Goal: Book appointment/travel/reservation

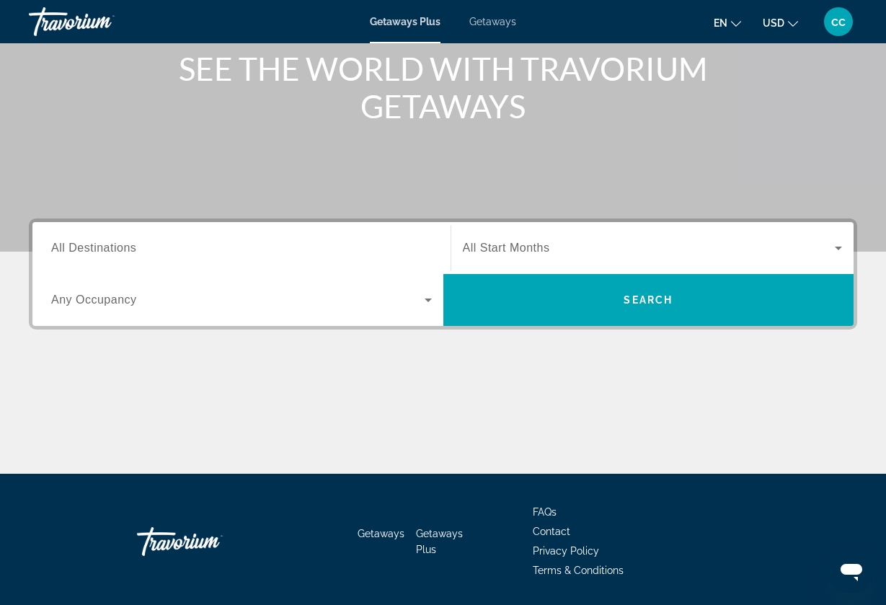
scroll to position [183, 1]
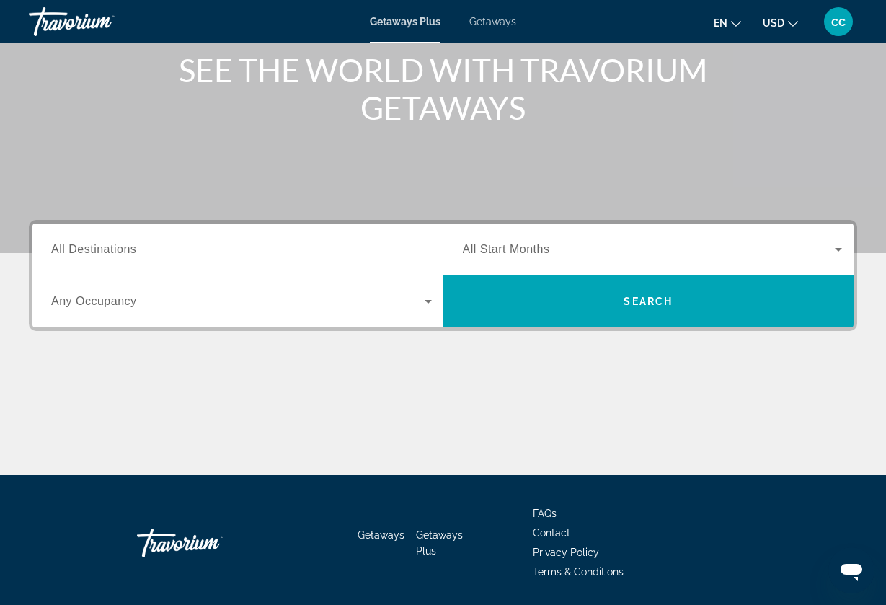
click at [410, 247] on input "Destination All Destinations" at bounding box center [241, 249] width 381 height 17
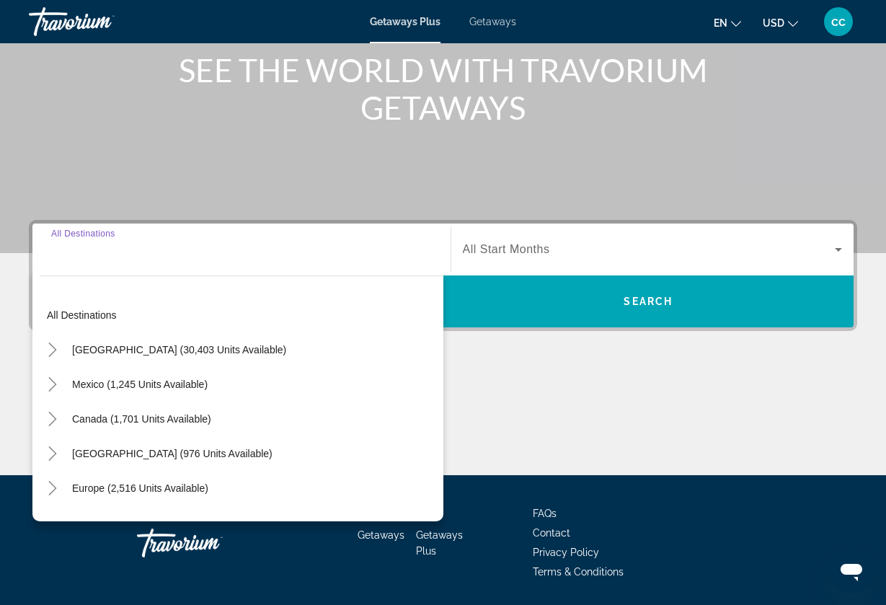
scroll to position [226, 0]
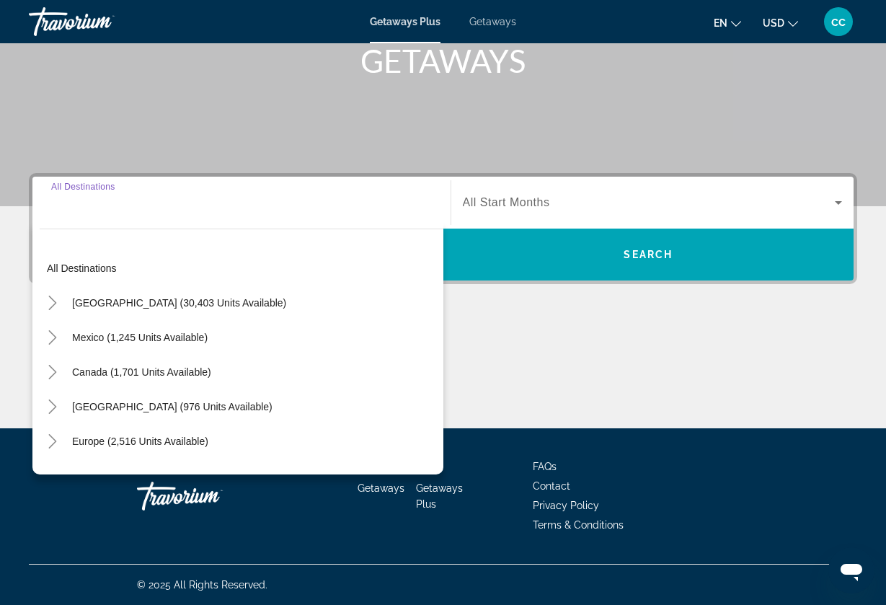
click at [283, 222] on div "All destinations United States (30,403 units available) Mexico (1,245 units ava…" at bounding box center [237, 347] width 411 height 253
drag, startPoint x: 283, startPoint y: 222, endPoint x: 247, endPoint y: 222, distance: 36.0
click at [247, 222] on div "All destinations United States (30,403 units available) Mexico (1,245 units ava…" at bounding box center [237, 347] width 411 height 253
click at [246, 221] on div "All destinations United States (30,403 units available) Mexico (1,245 units ava…" at bounding box center [237, 347] width 411 height 253
click at [138, 204] on input "Destination All Destinations" at bounding box center [241, 203] width 381 height 17
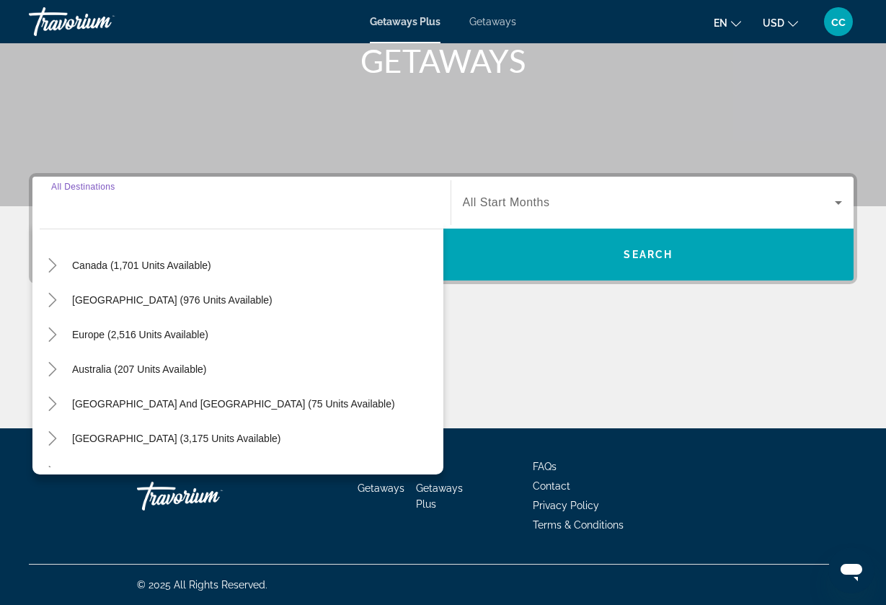
scroll to position [117, 0]
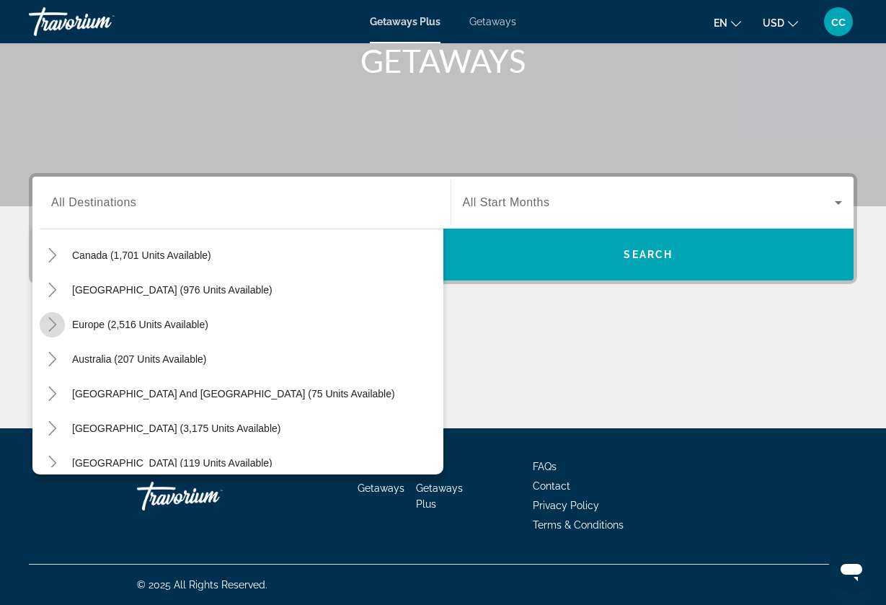
click at [55, 326] on icon "Toggle Europe (2,516 units available)" at bounding box center [52, 324] width 14 height 14
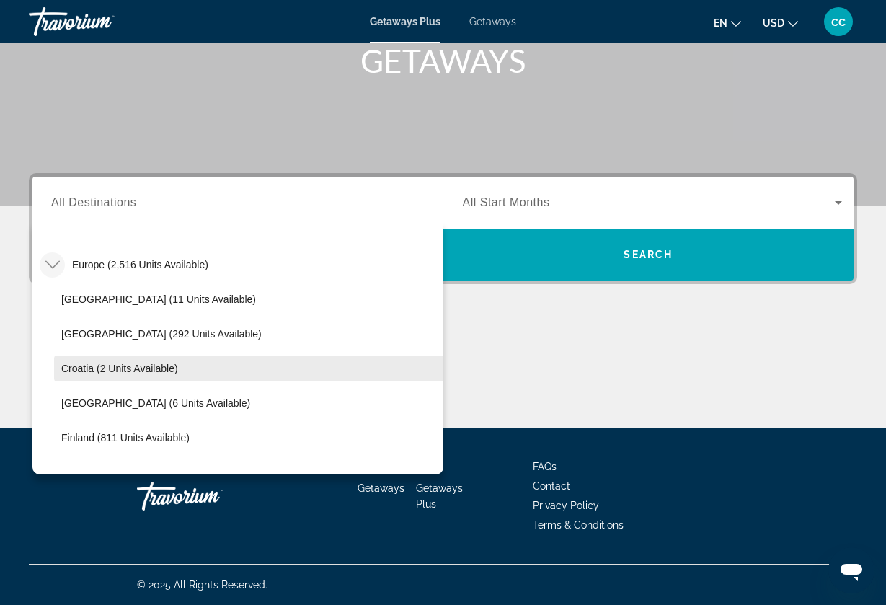
scroll to position [179, 0]
click at [107, 364] on span "Croatia (2 units available)" at bounding box center [119, 366] width 117 height 12
type input "**********"
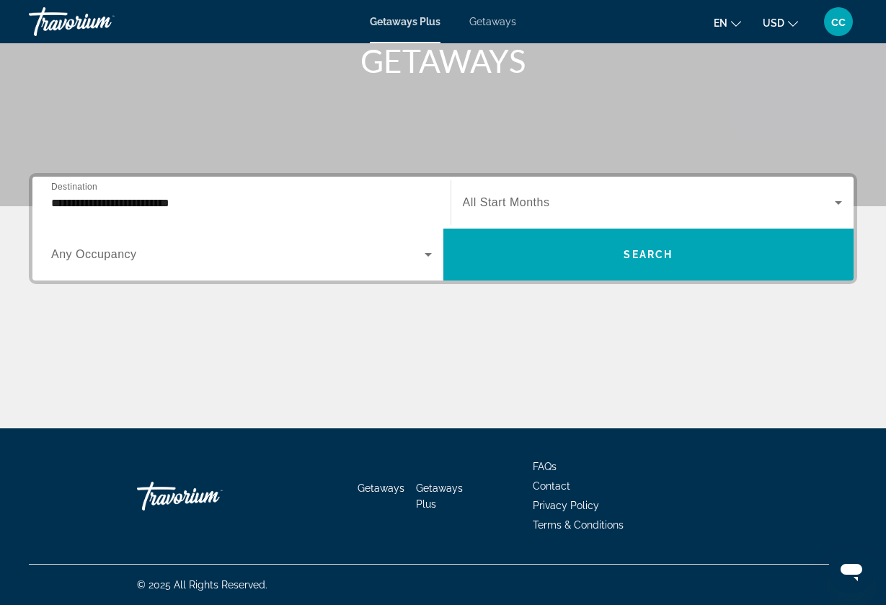
click at [558, 193] on div "Search widget" at bounding box center [653, 202] width 380 height 40
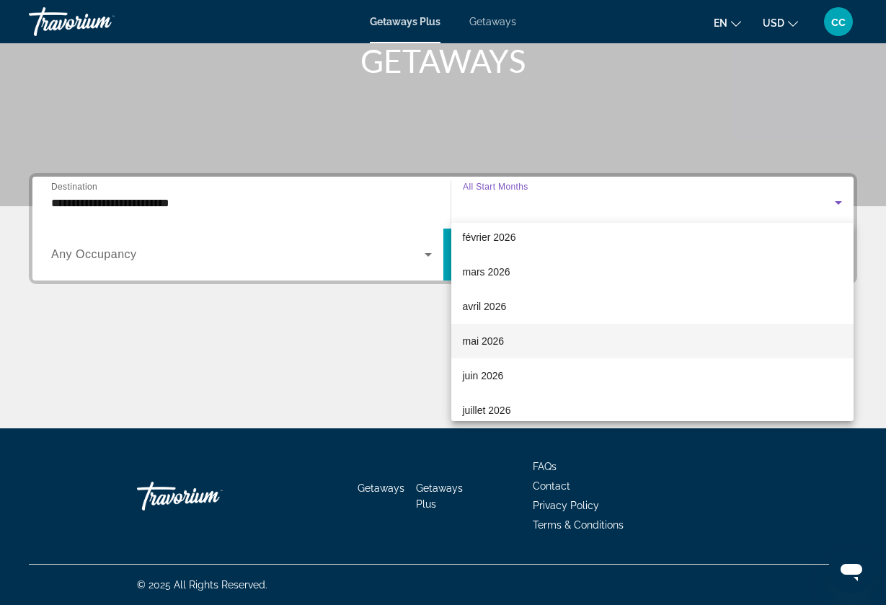
scroll to position [236, 0]
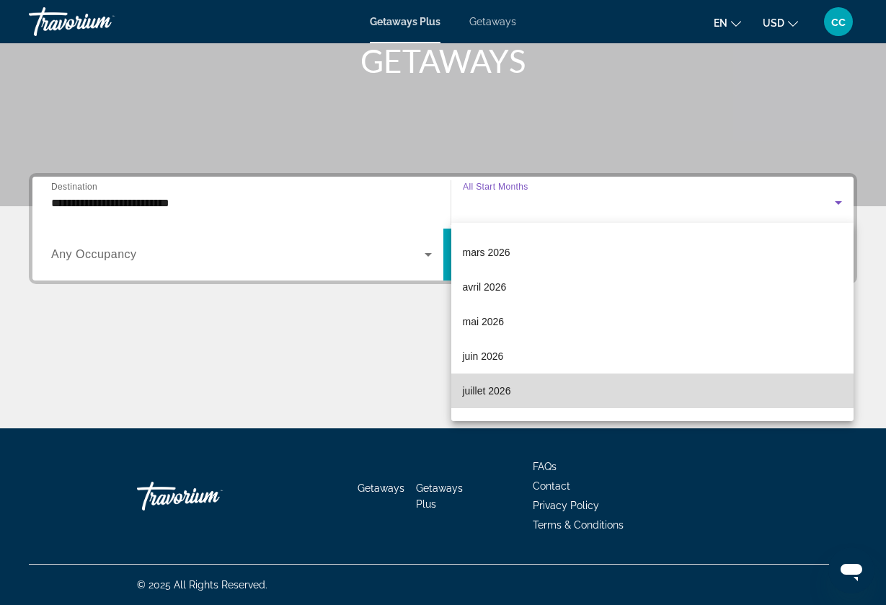
click at [532, 386] on mat-option "juillet 2026" at bounding box center [652, 390] width 403 height 35
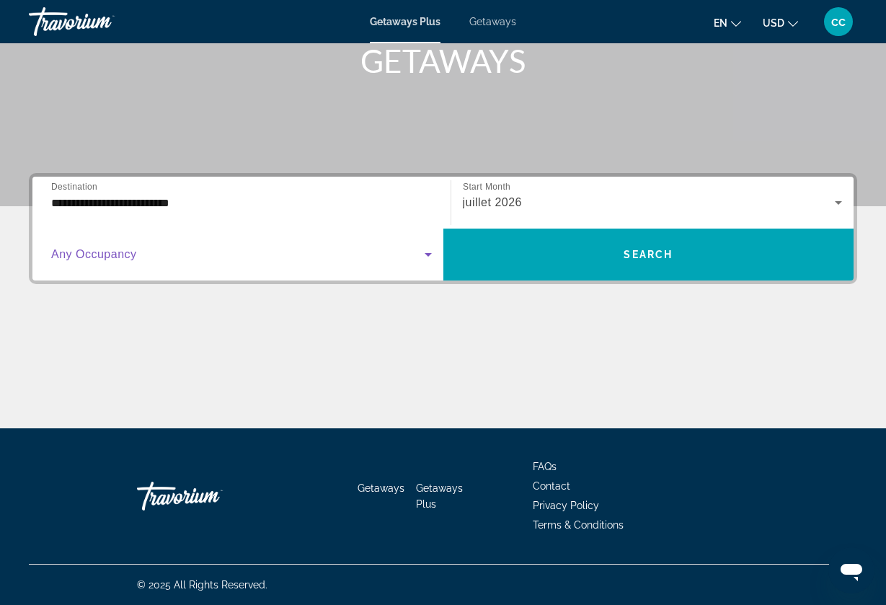
click at [257, 259] on span "Search widget" at bounding box center [237, 254] width 373 height 17
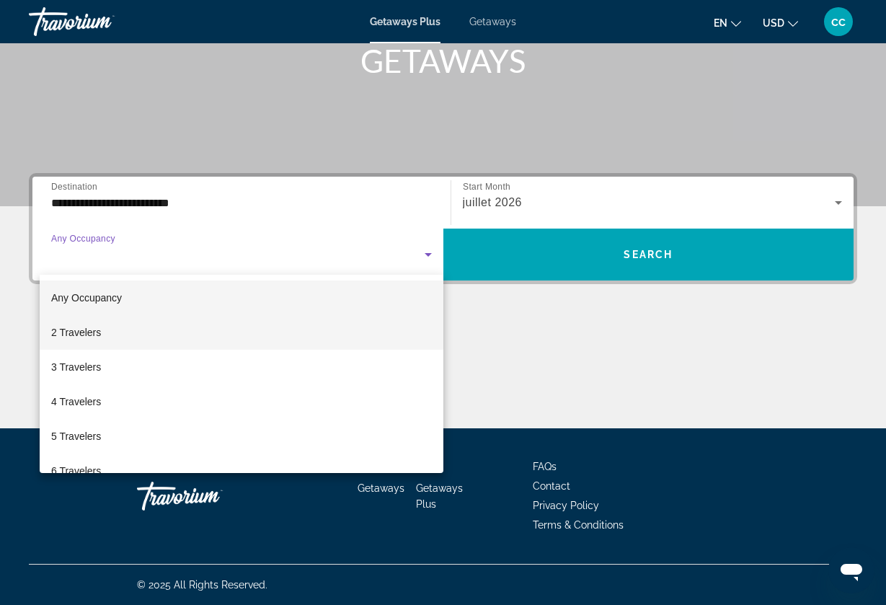
click at [224, 340] on mat-option "2 Travelers" at bounding box center [242, 332] width 404 height 35
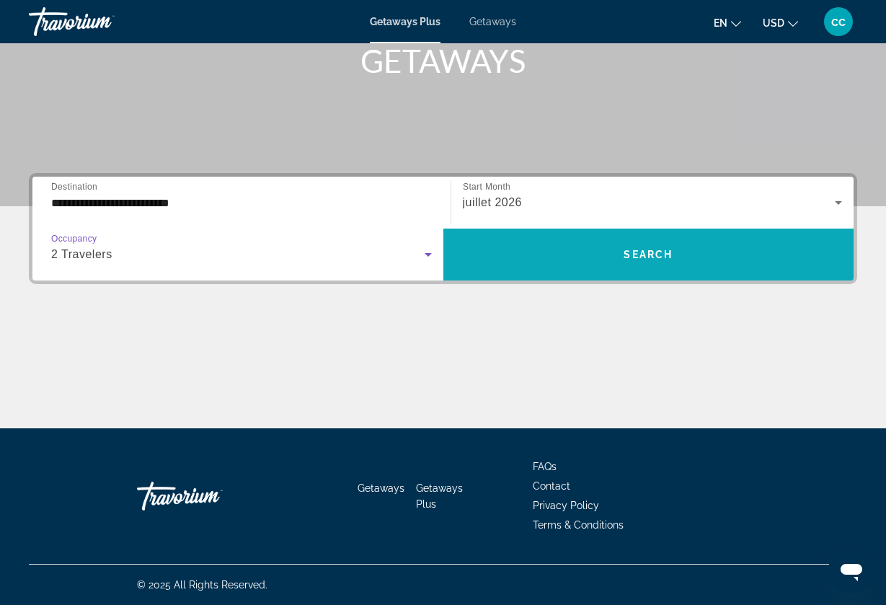
click at [539, 275] on span "Search widget" at bounding box center [648, 254] width 411 height 52
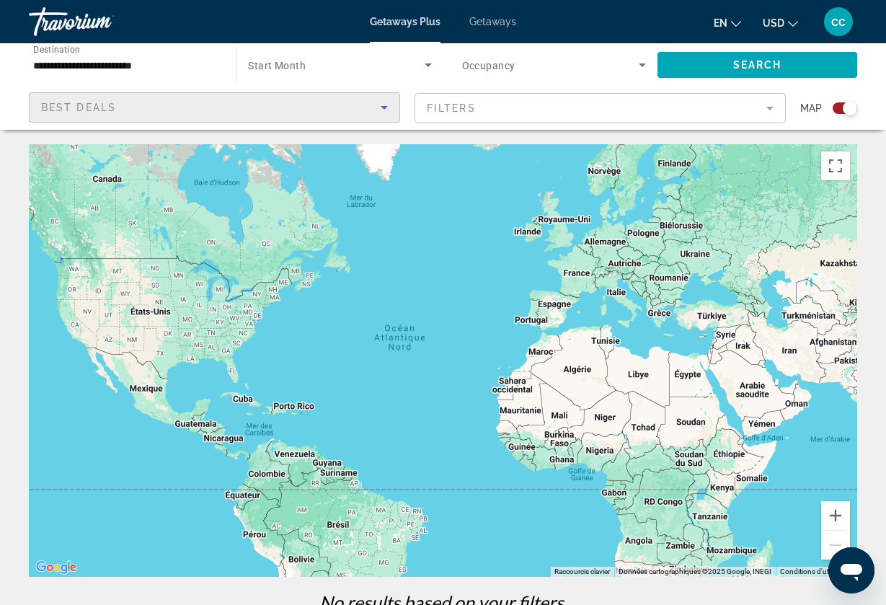
click at [331, 112] on div "Best Deals" at bounding box center [210, 107] width 339 height 17
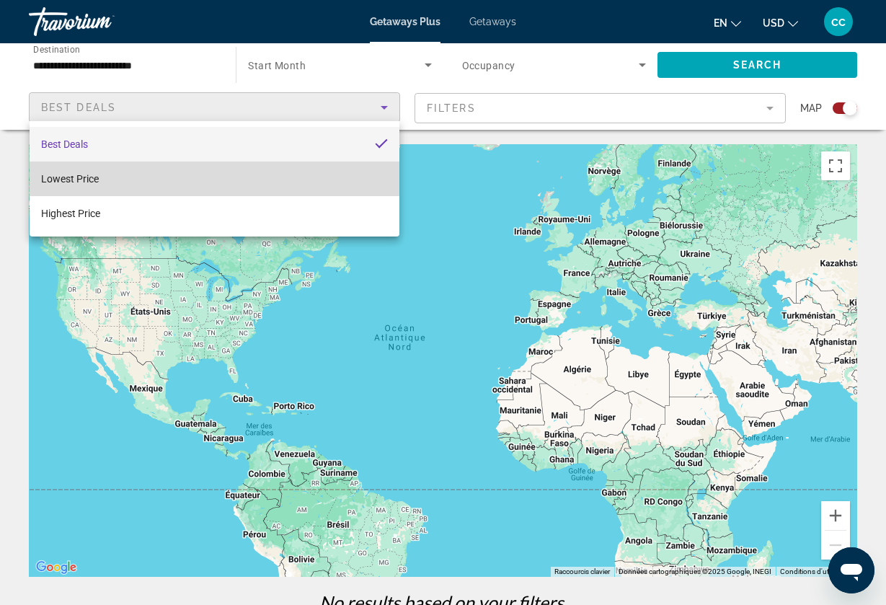
click at [280, 179] on mat-option "Lowest Price" at bounding box center [215, 178] width 370 height 35
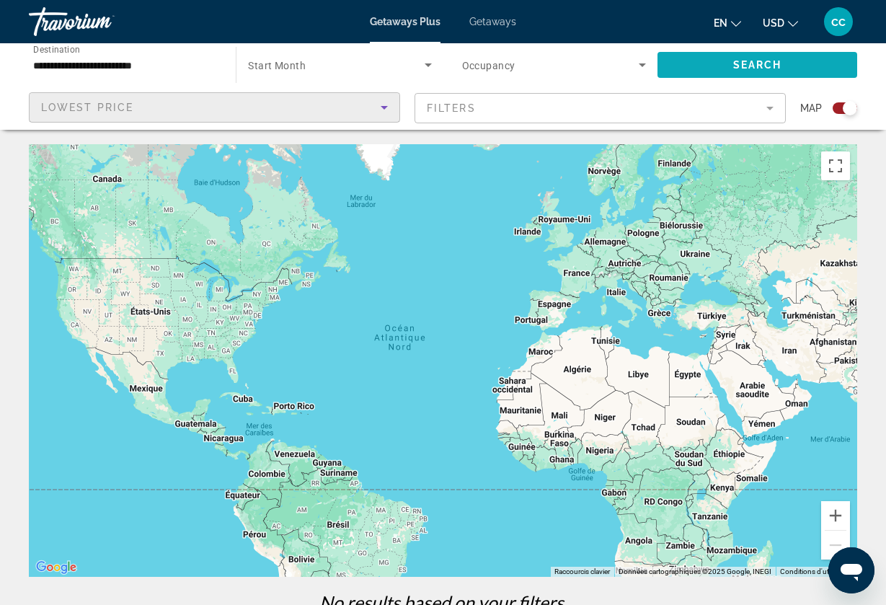
click at [743, 70] on span "Search" at bounding box center [757, 65] width 49 height 12
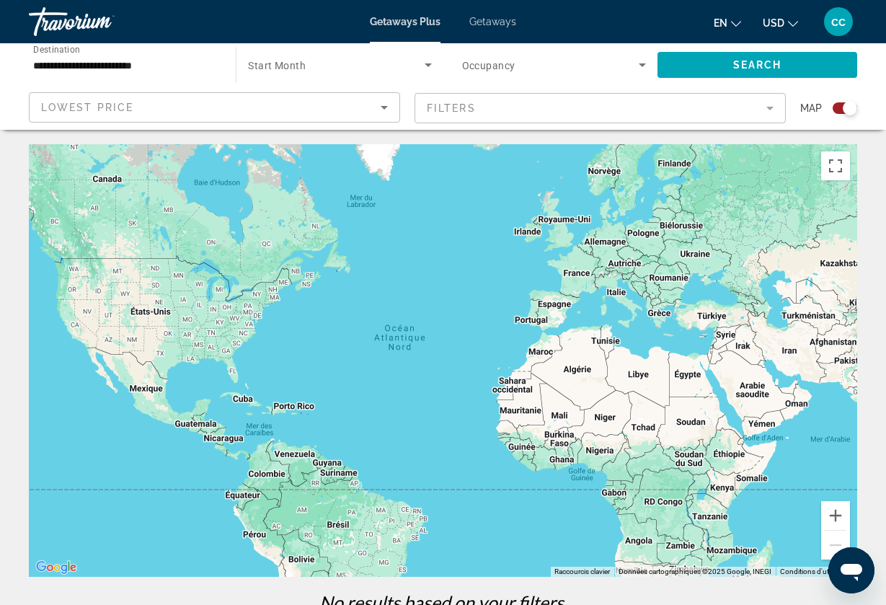
click at [320, 112] on div "Lowest Price" at bounding box center [210, 107] width 339 height 17
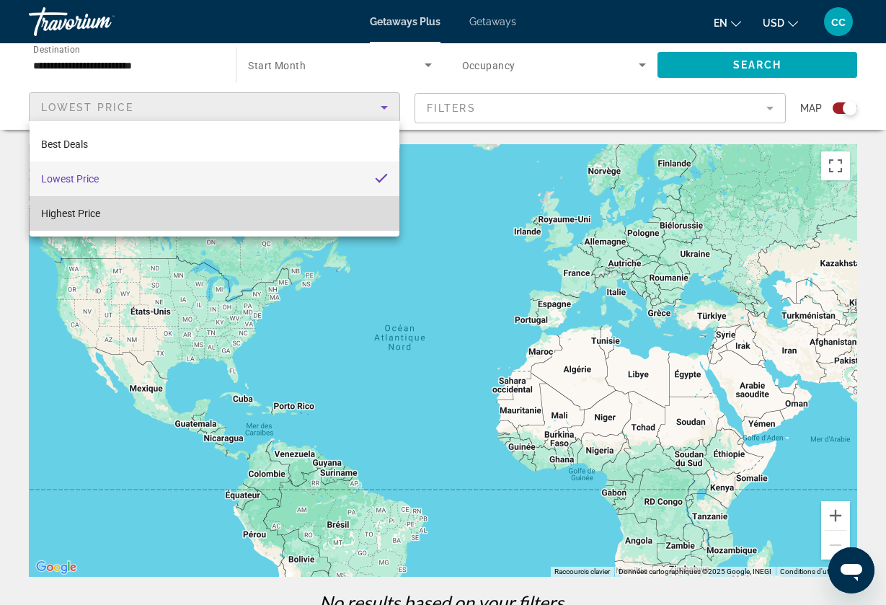
click at [305, 203] on mat-option "Highest Price" at bounding box center [215, 213] width 370 height 35
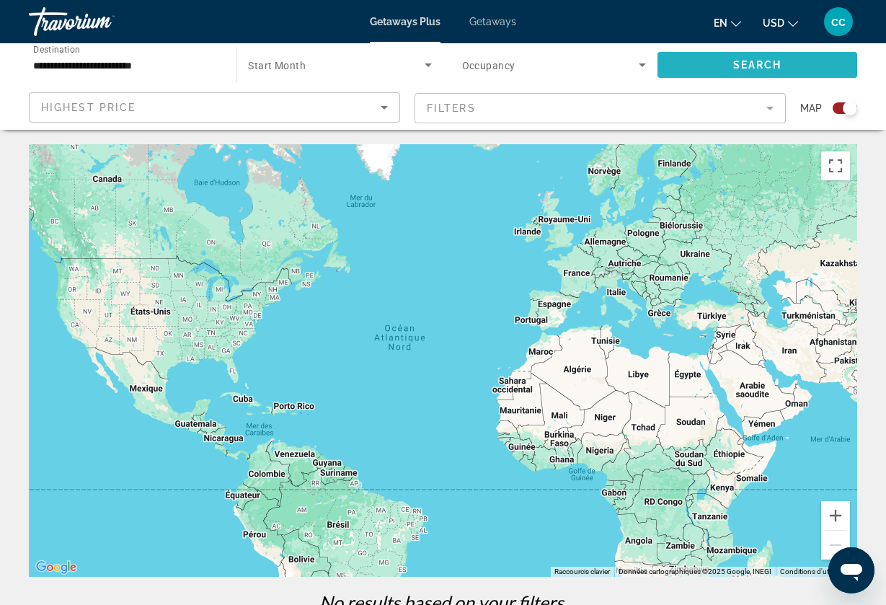
click at [683, 63] on span "Search widget" at bounding box center [757, 65] width 200 height 35
click at [844, 110] on div "Search widget" at bounding box center [850, 108] width 14 height 14
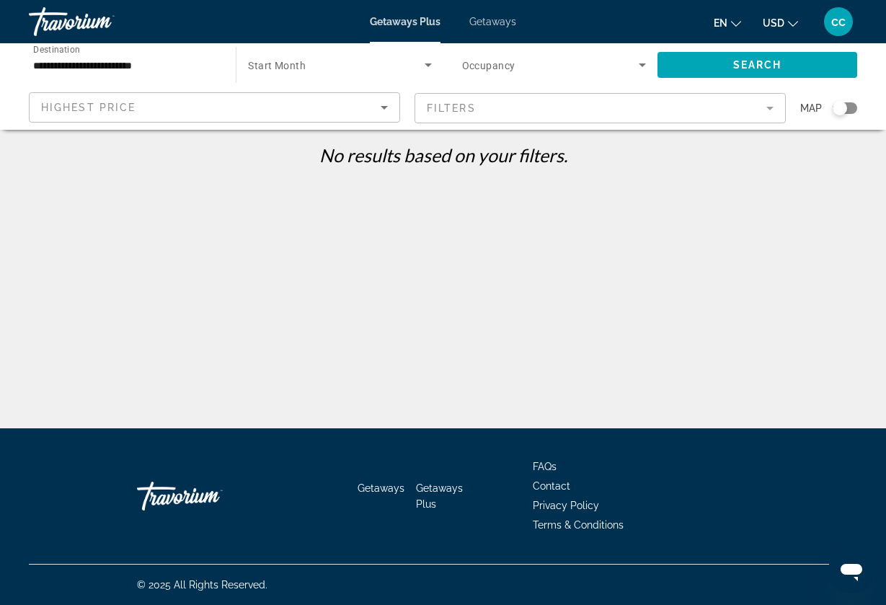
click at [475, 110] on mat-form-field "Filters" at bounding box center [599, 108] width 371 height 30
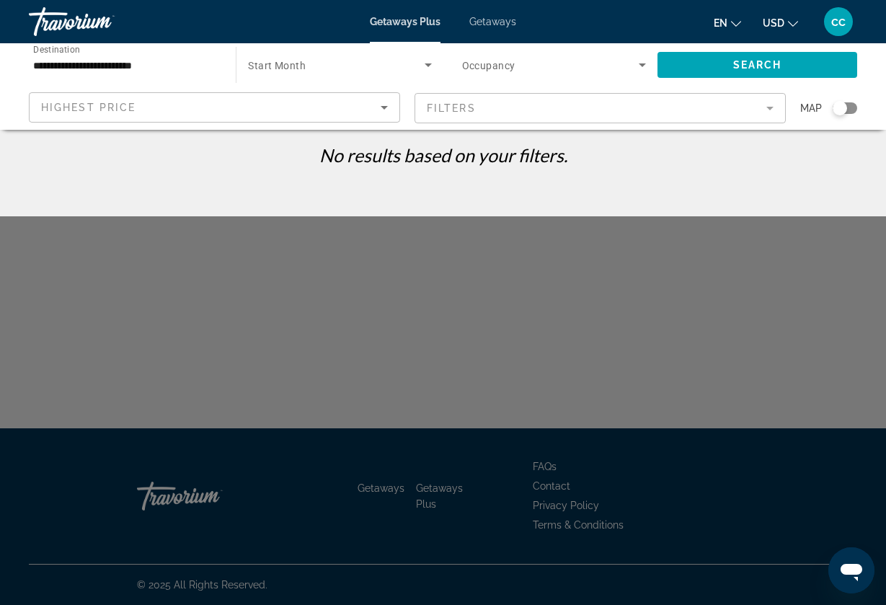
click at [475, 110] on mat-form-field "Filters" at bounding box center [599, 108] width 371 height 30
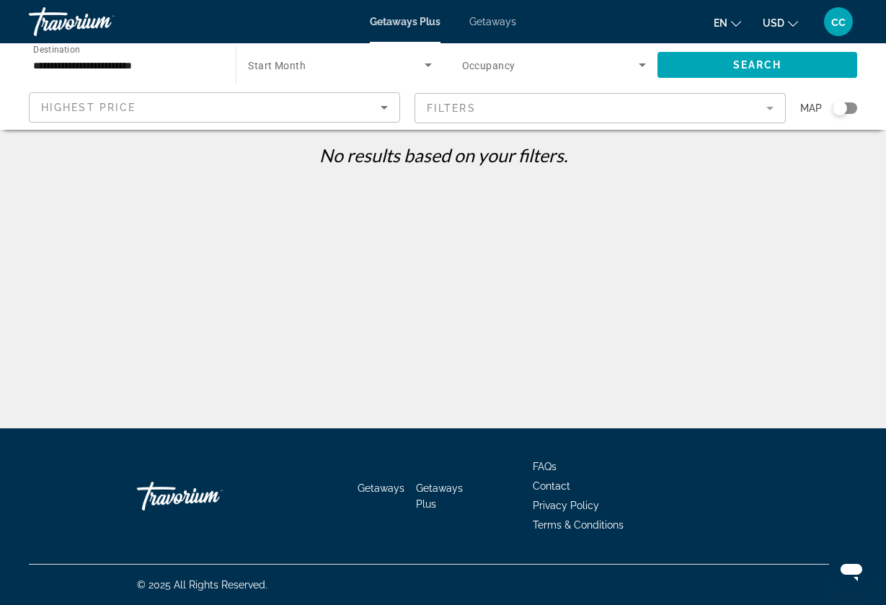
click at [300, 74] on div "Search widget" at bounding box center [339, 65] width 183 height 40
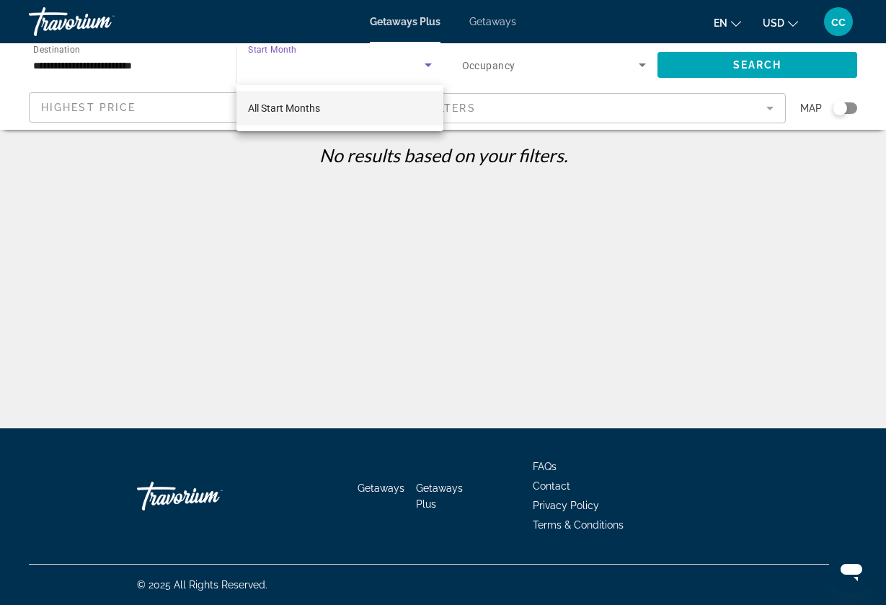
click at [300, 73] on div at bounding box center [443, 302] width 886 height 605
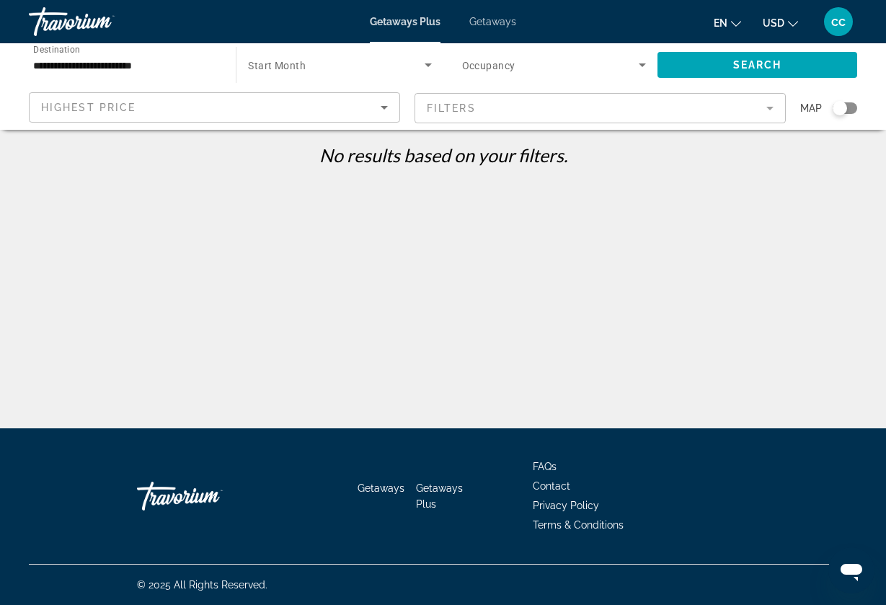
click at [205, 71] on input "**********" at bounding box center [125, 65] width 184 height 17
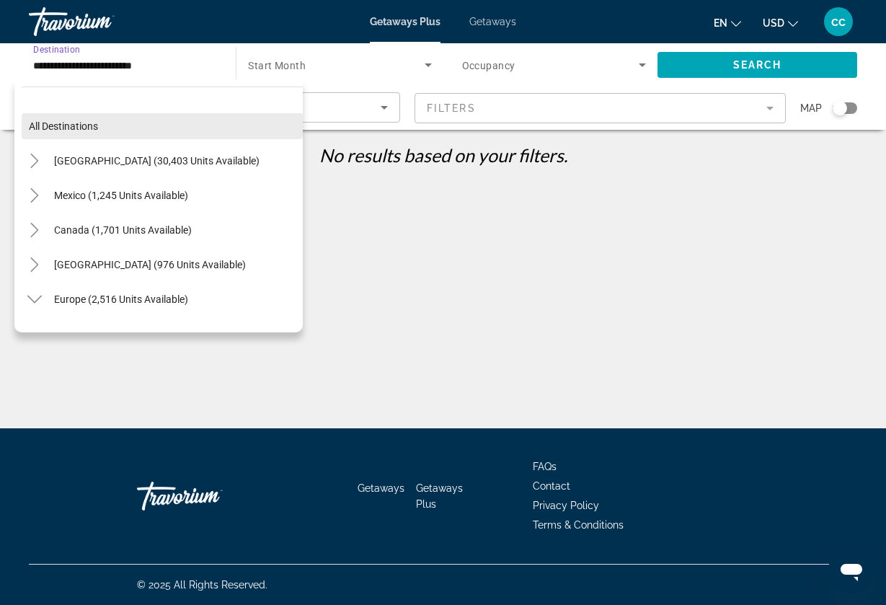
scroll to position [-1, 0]
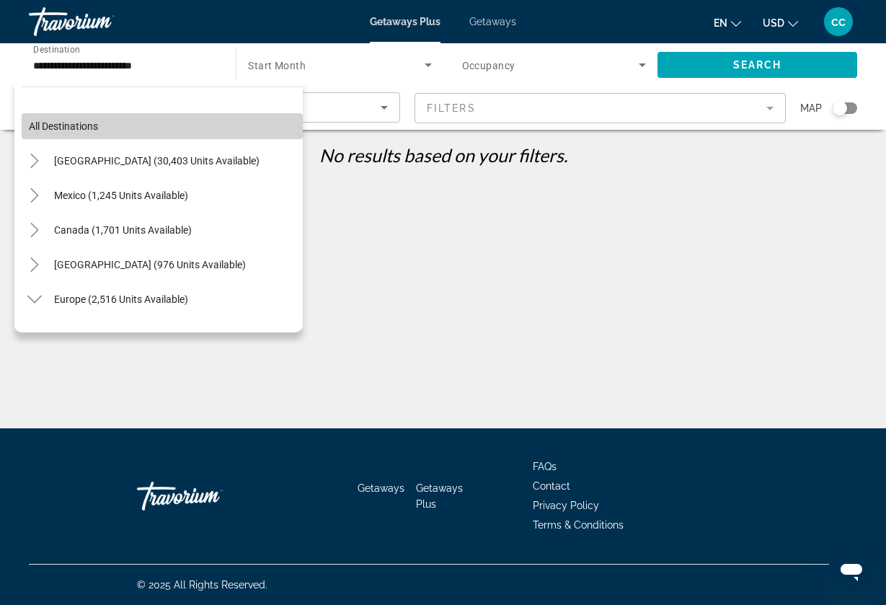
click at [185, 124] on span "Search widget" at bounding box center [162, 126] width 281 height 35
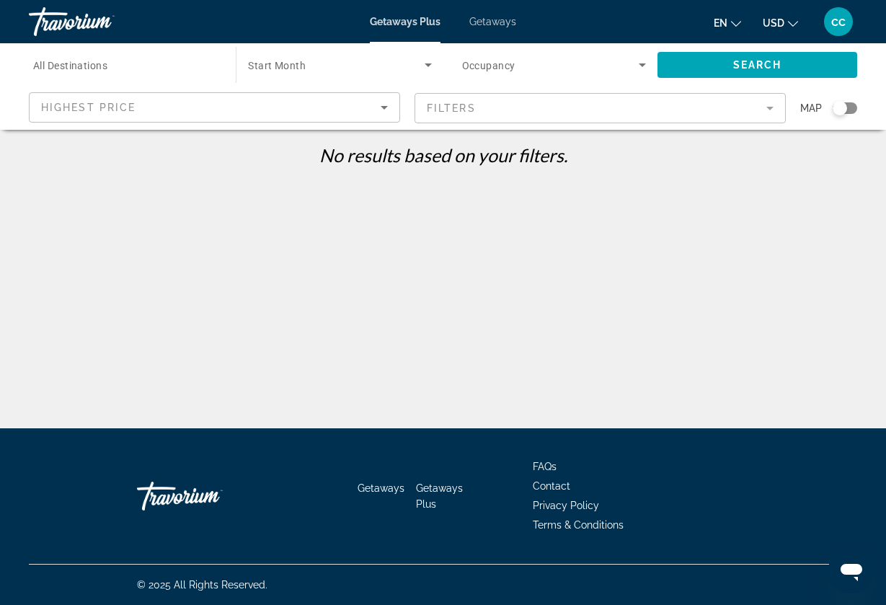
click at [585, 67] on span "Search widget" at bounding box center [550, 64] width 177 height 17
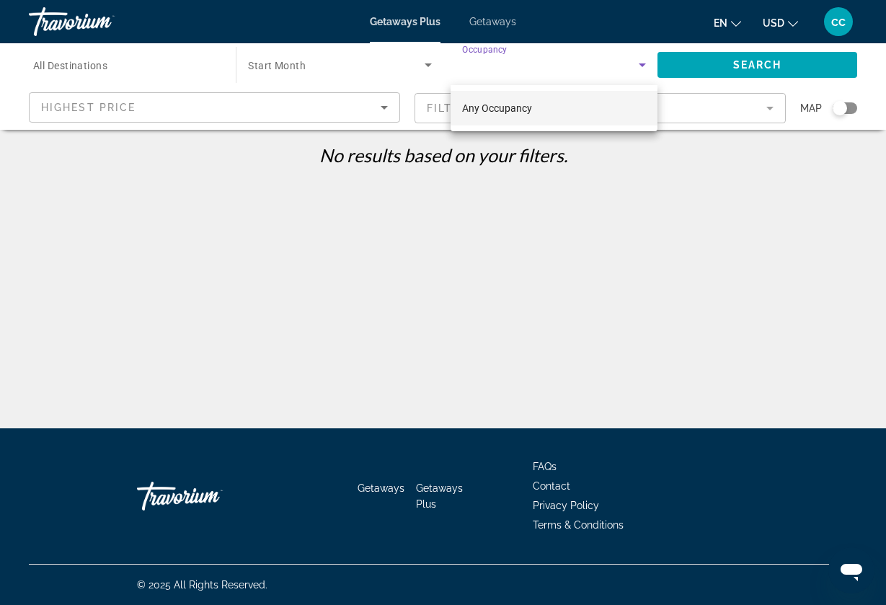
click at [581, 102] on mat-option "Any Occupancy" at bounding box center [553, 108] width 207 height 35
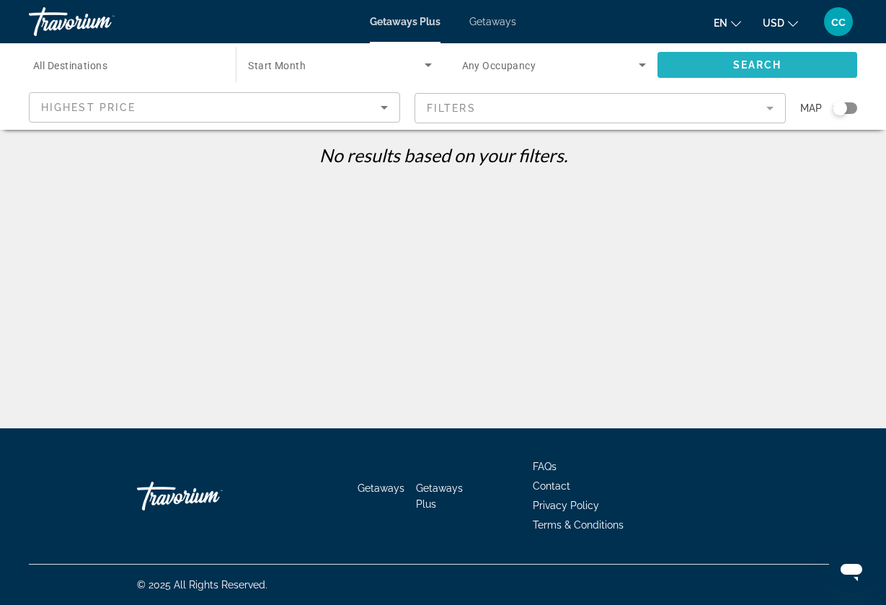
click at [740, 68] on span "Search" at bounding box center [757, 65] width 49 height 12
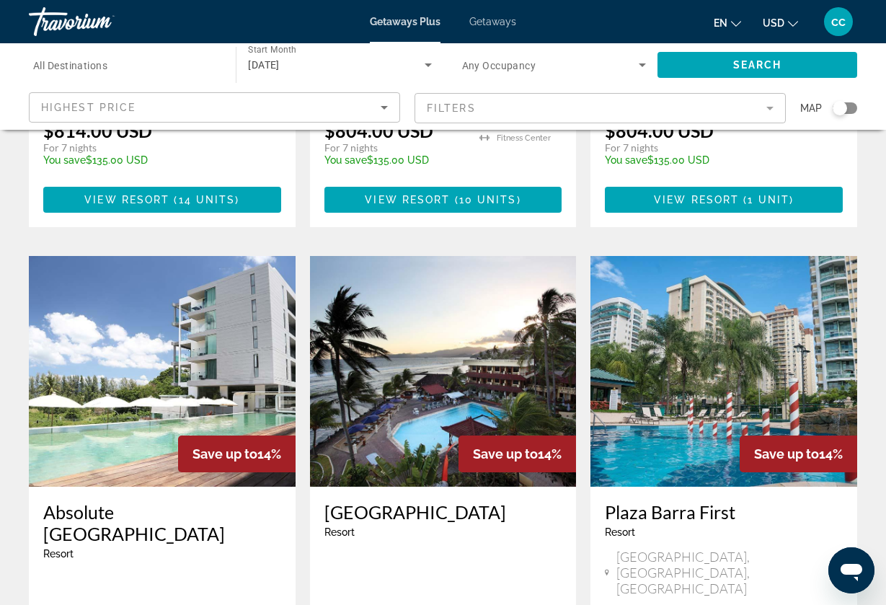
scroll to position [1588, 0]
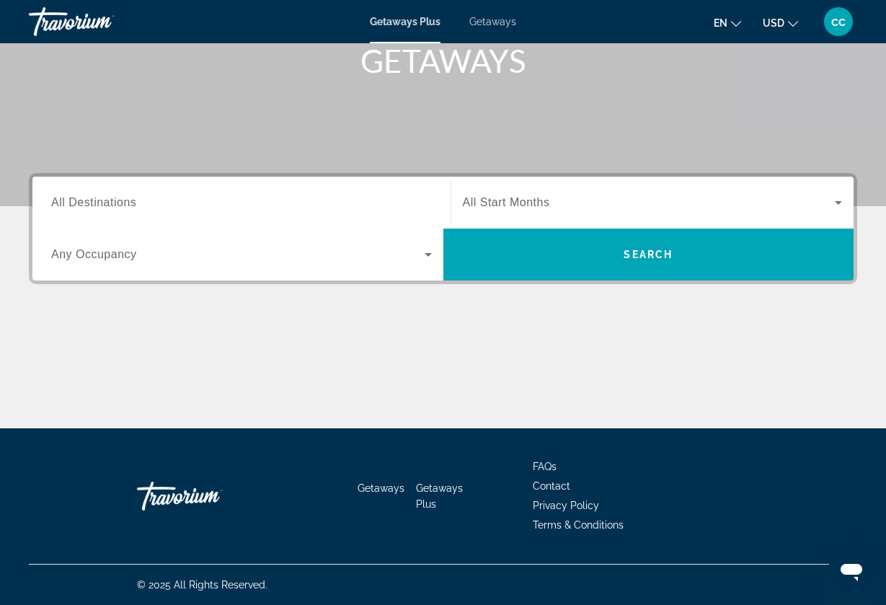
scroll to position [226, 0]
click at [505, 32] on div "Getaways Plus Getaways en English Español Français Italiano Português русский U…" at bounding box center [443, 21] width 886 height 37
click at [499, 22] on span "Getaways" at bounding box center [492, 22] width 47 height 12
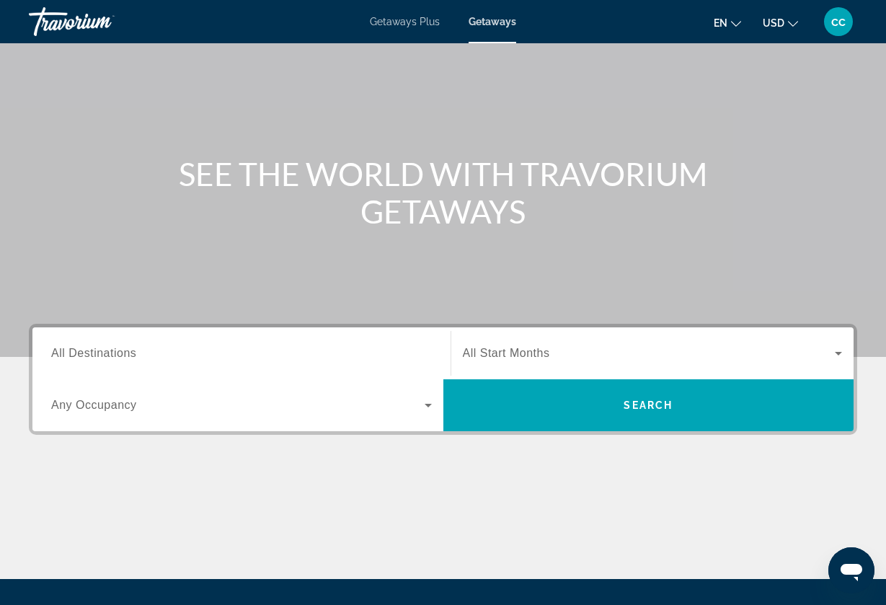
scroll to position [73, 0]
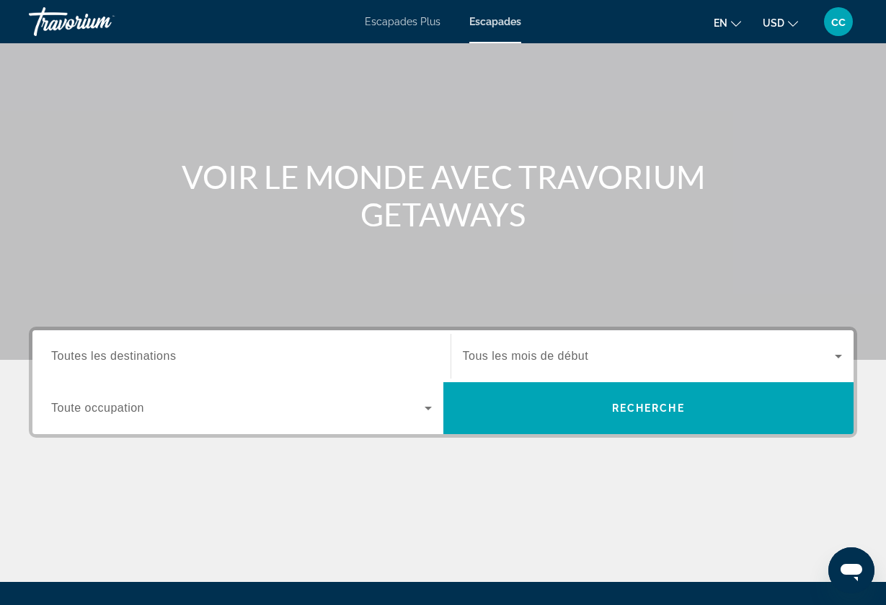
click at [305, 359] on input "Destination Toutes les destinations" at bounding box center [241, 356] width 381 height 17
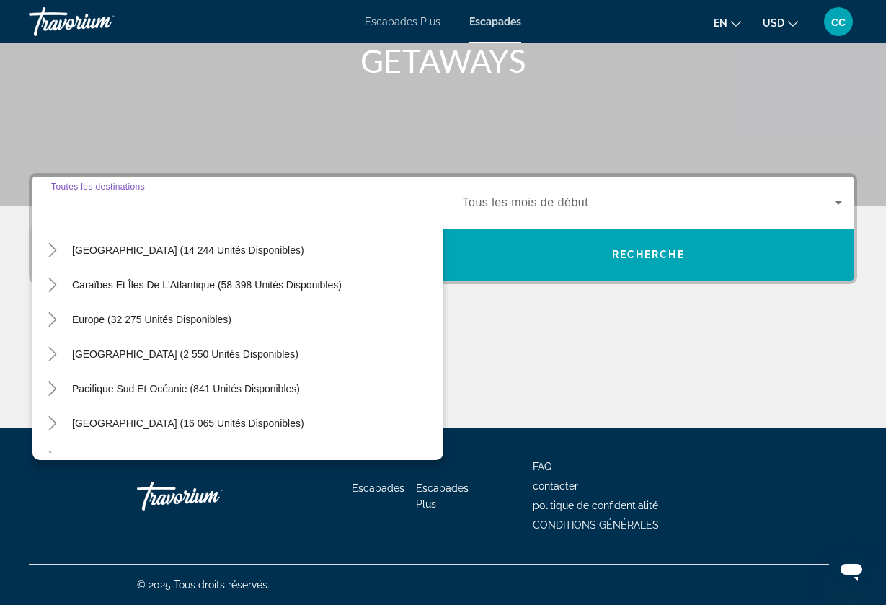
scroll to position [108, 0]
click at [62, 319] on mat-icon "Basculer l'Europe (32 275 unités disponibles)" at bounding box center [52, 318] width 25 height 25
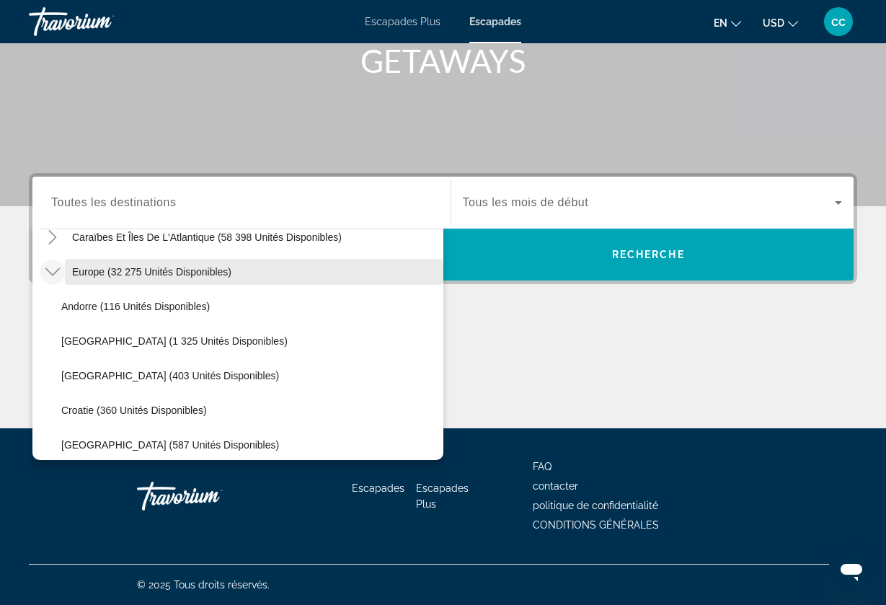
scroll to position [163, 0]
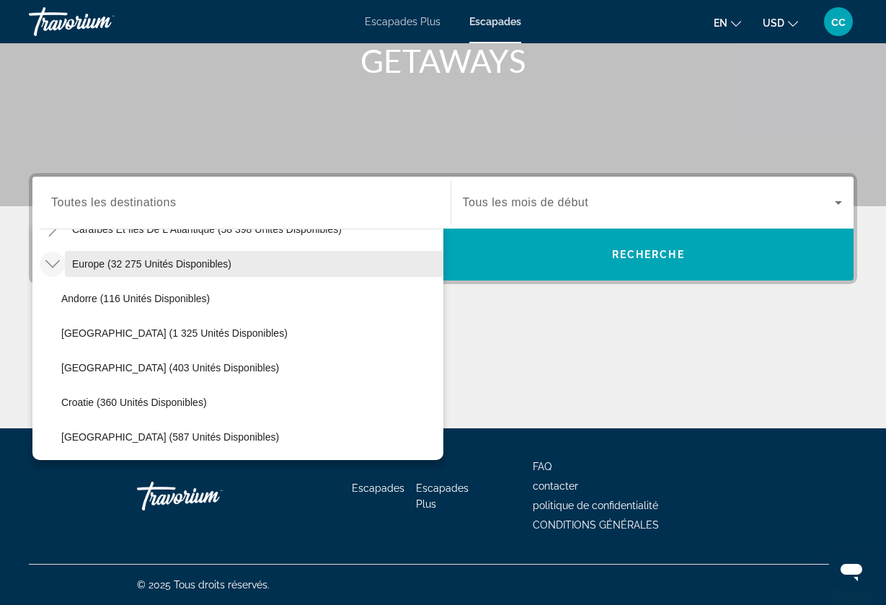
click at [146, 249] on span "Rechercher le widget" at bounding box center [254, 263] width 378 height 35
type input "**********"
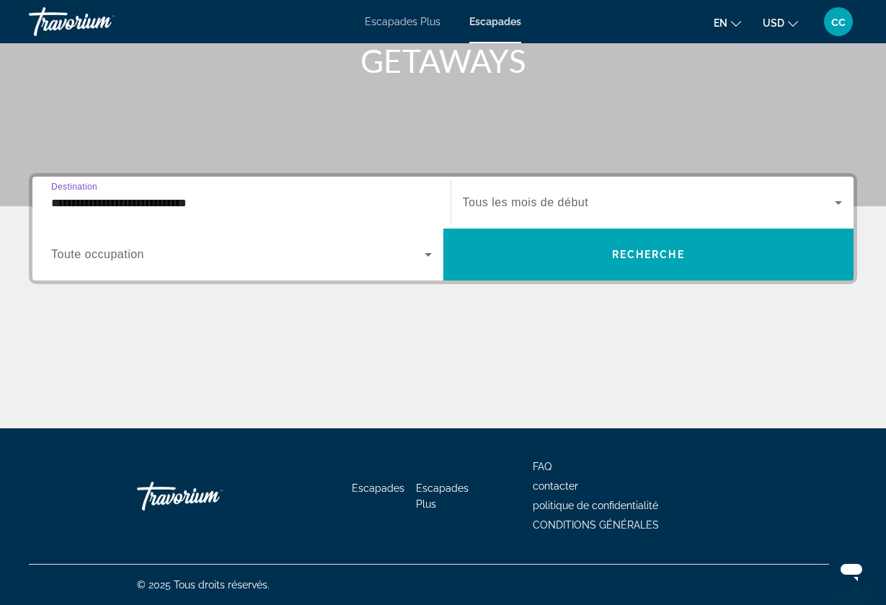
click at [236, 272] on div "Rechercher le widget" at bounding box center [241, 254] width 381 height 40
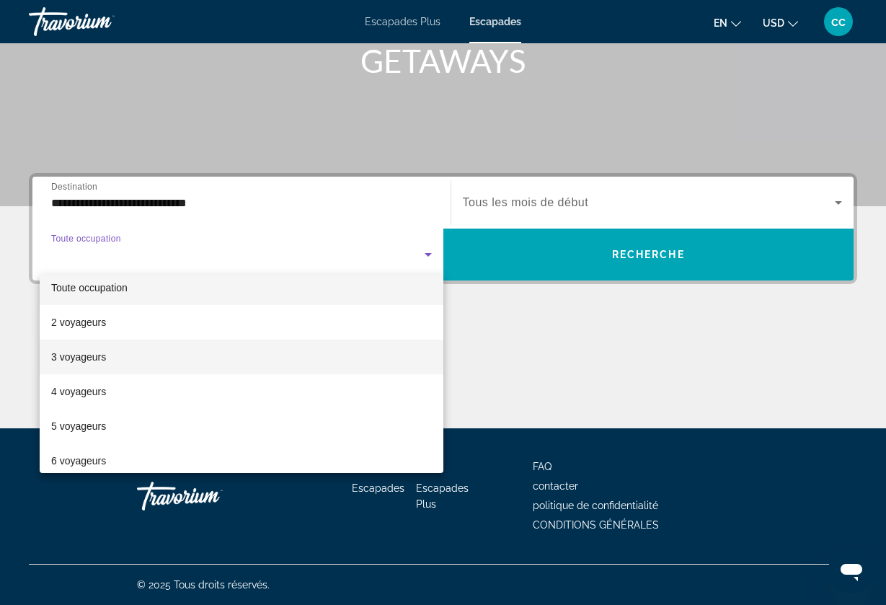
scroll to position [15, 0]
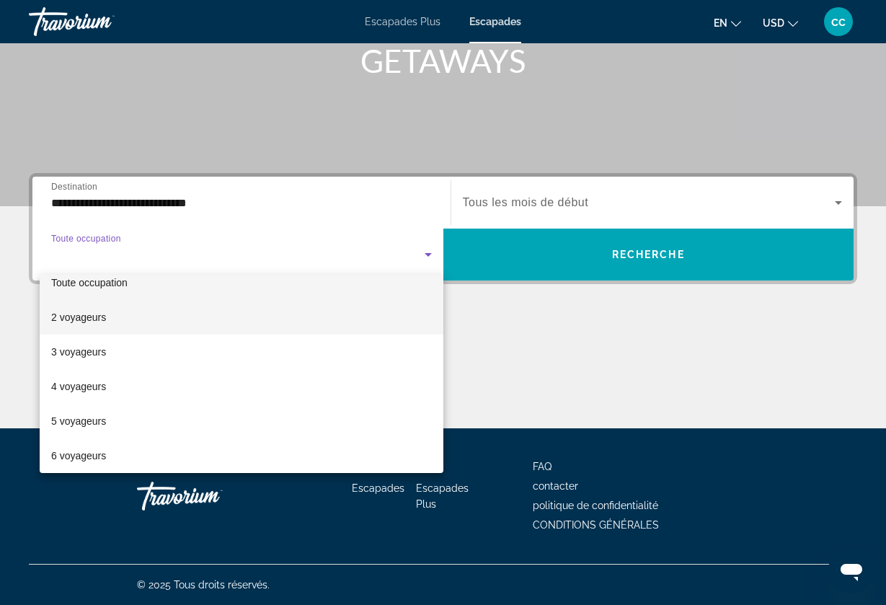
click at [218, 319] on mat-option "2 voyageurs" at bounding box center [242, 317] width 404 height 35
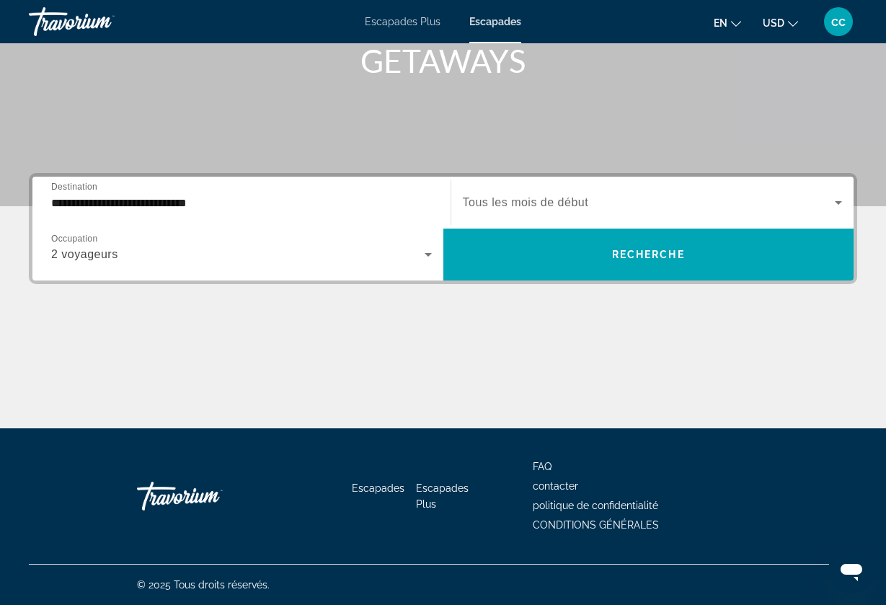
click at [579, 208] on span "Tous les mois de début" at bounding box center [526, 202] width 126 height 12
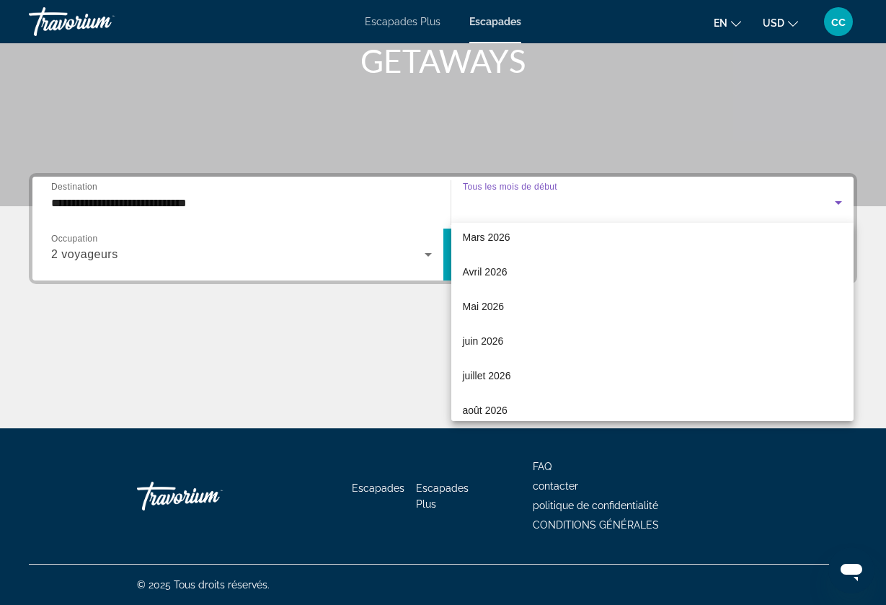
scroll to position [252, 0]
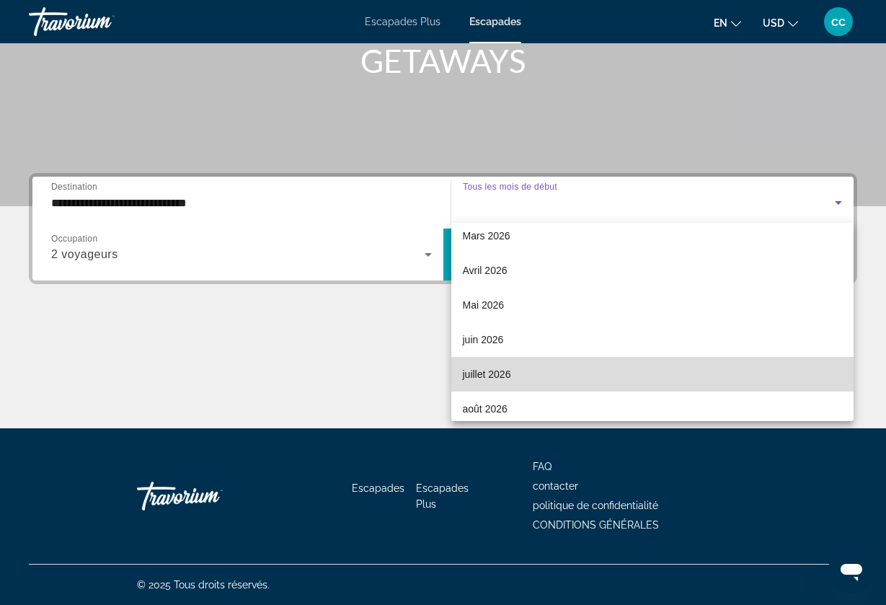
click at [548, 363] on mat-option "juillet 2026" at bounding box center [652, 374] width 403 height 35
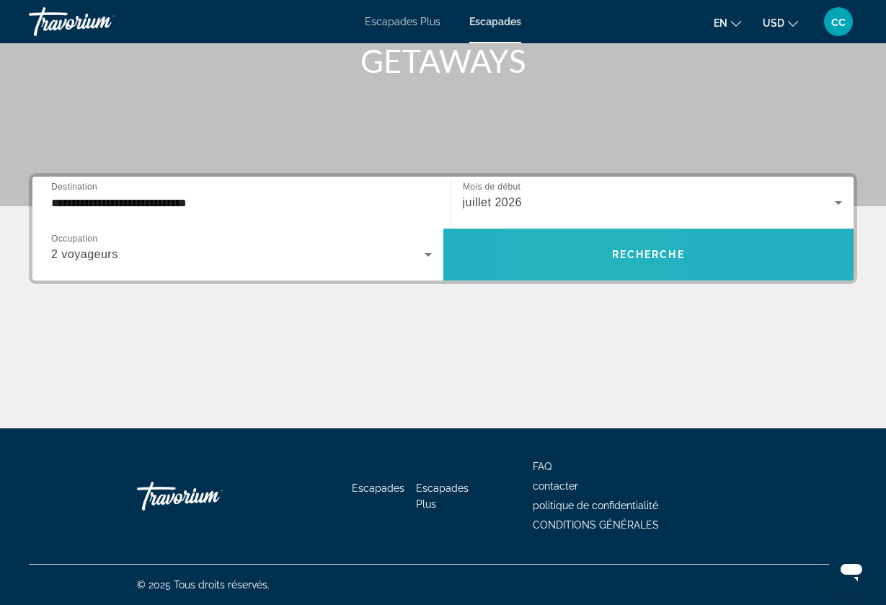
click at [587, 272] on span "Rechercher le widget" at bounding box center [648, 254] width 411 height 52
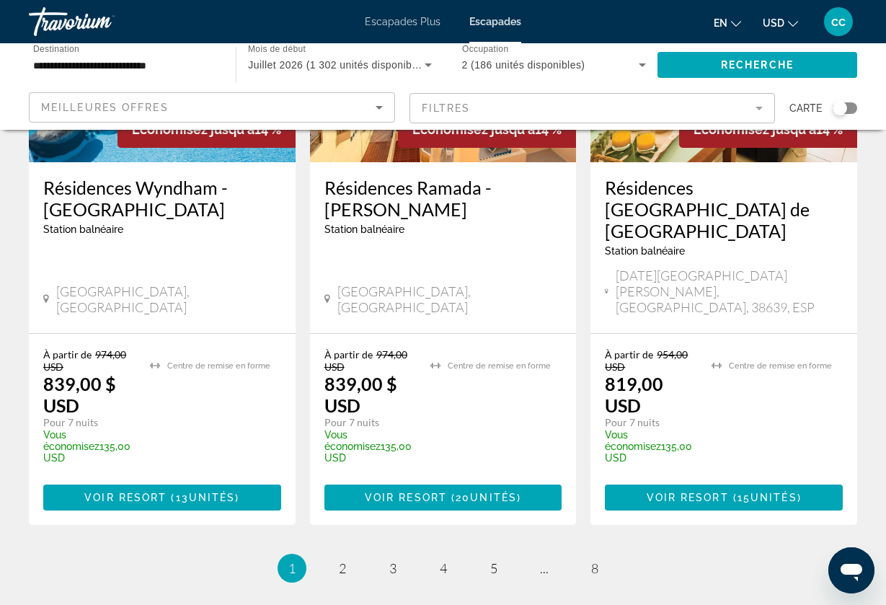
scroll to position [2027, 0]
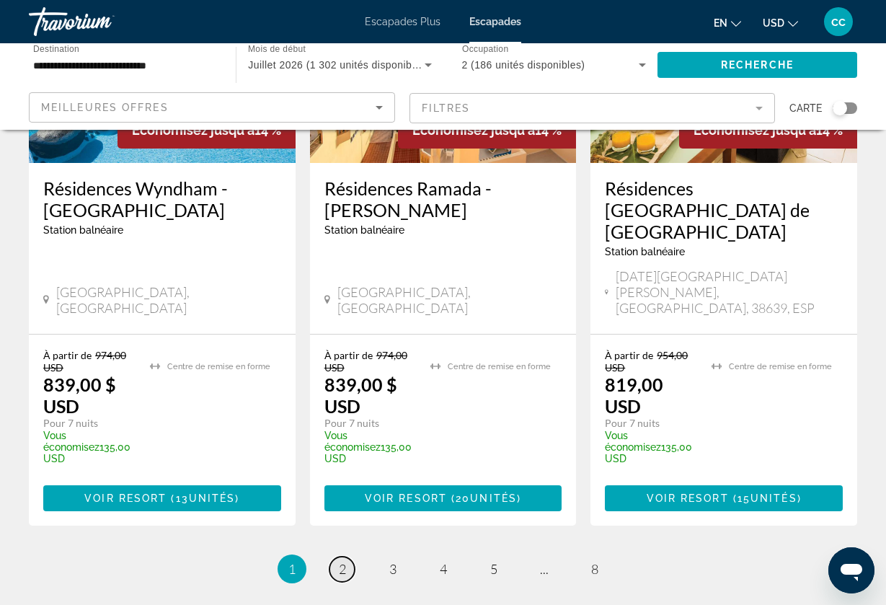
click at [342, 561] on span "2" at bounding box center [342, 569] width 7 height 16
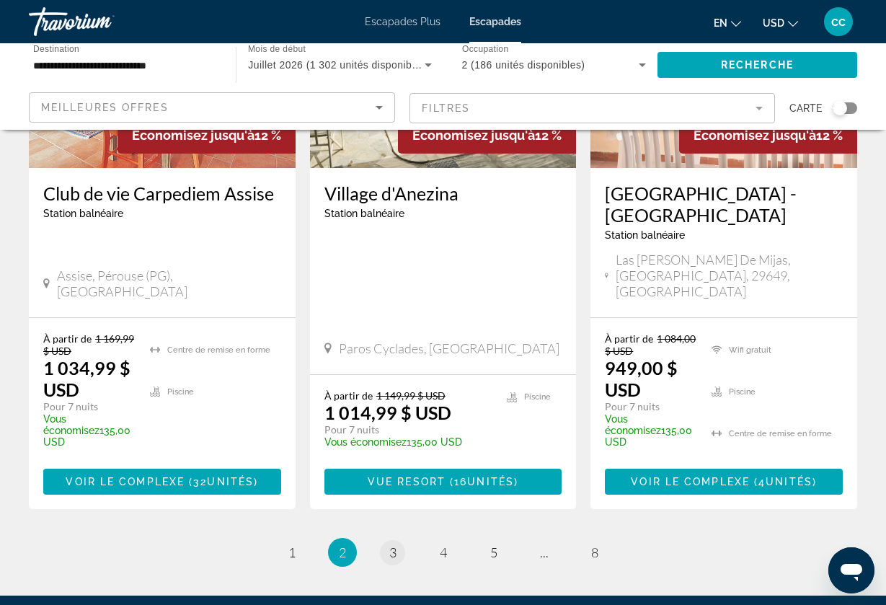
scroll to position [2033, 0]
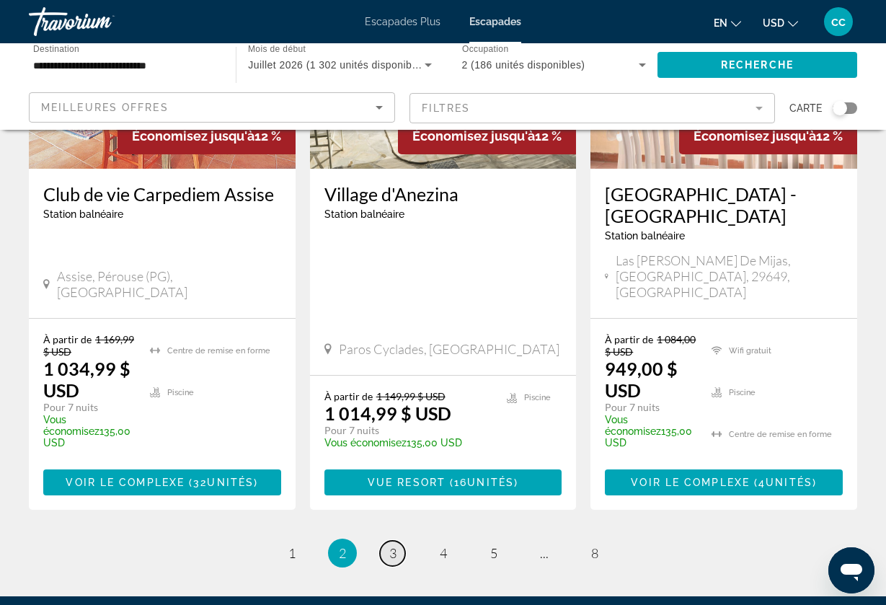
click at [404, 541] on link "Page 3" at bounding box center [392, 553] width 25 height 25
